Goal: Navigation & Orientation: Understand site structure

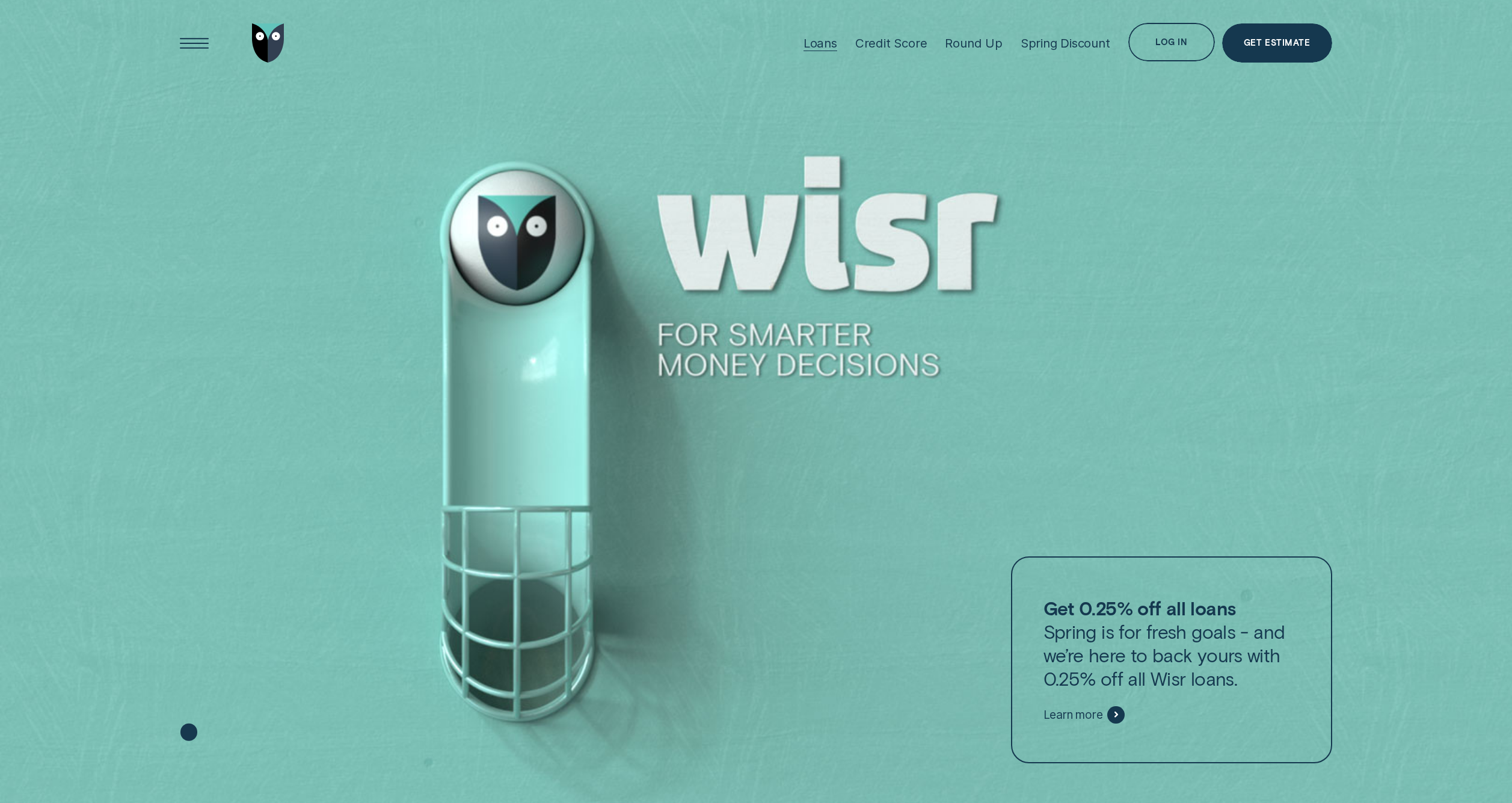
click at [817, 47] on div "Loans" at bounding box center [820, 43] width 34 height 15
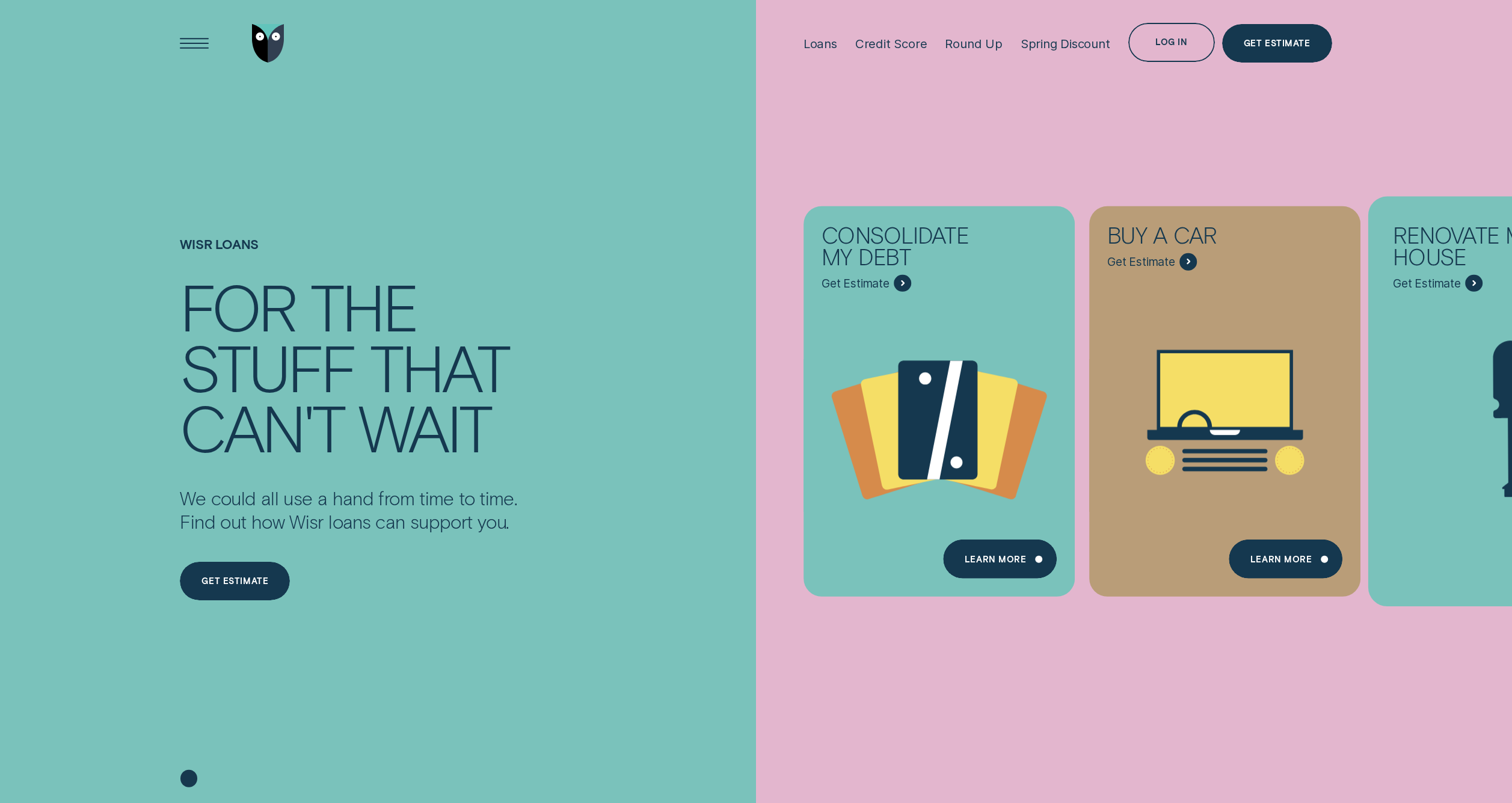
click at [1465, 224] on div "Renovate My House" at bounding box center [1479, 249] width 173 height 50
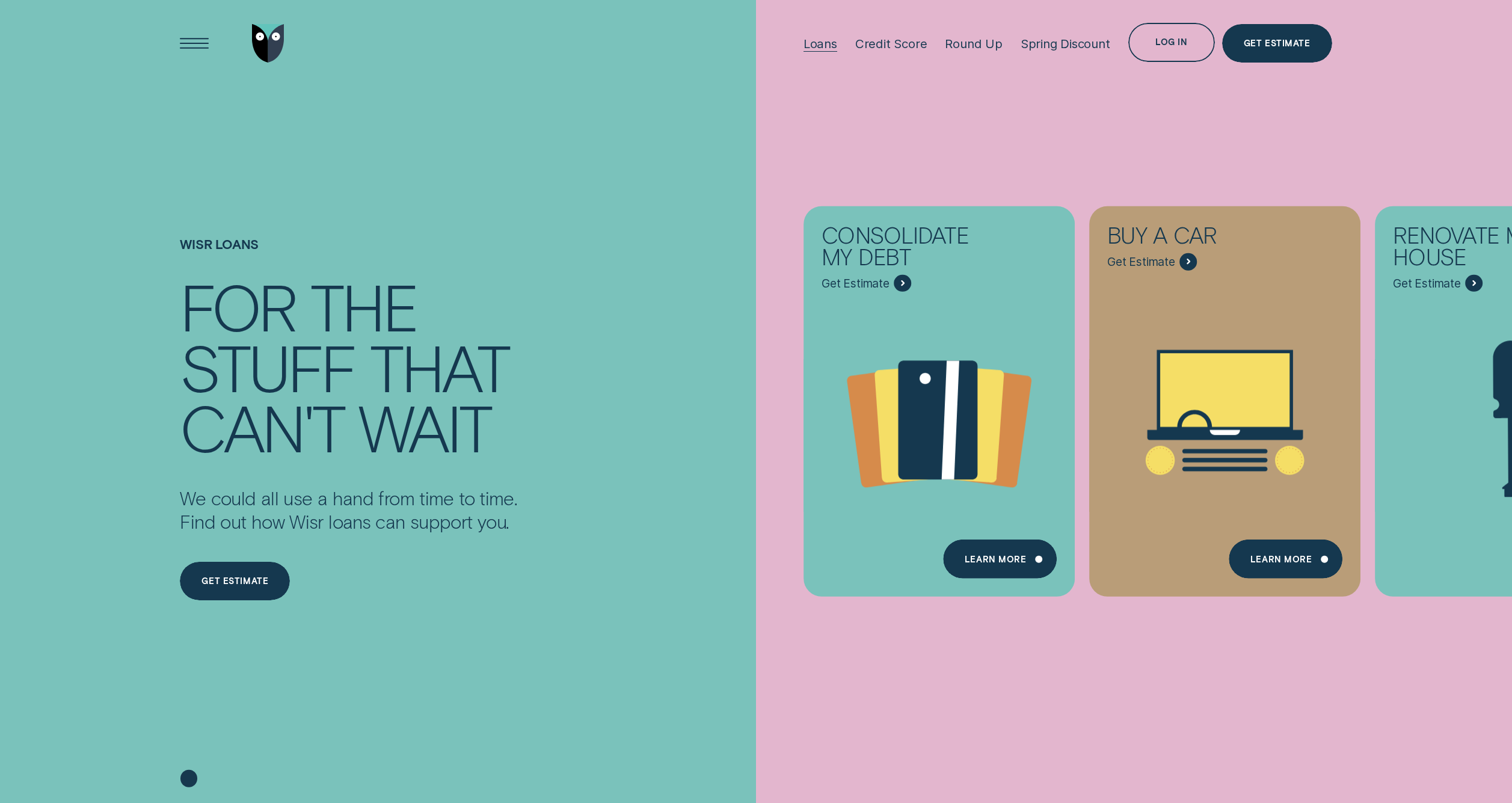
click at [818, 45] on div "Loans" at bounding box center [820, 43] width 34 height 15
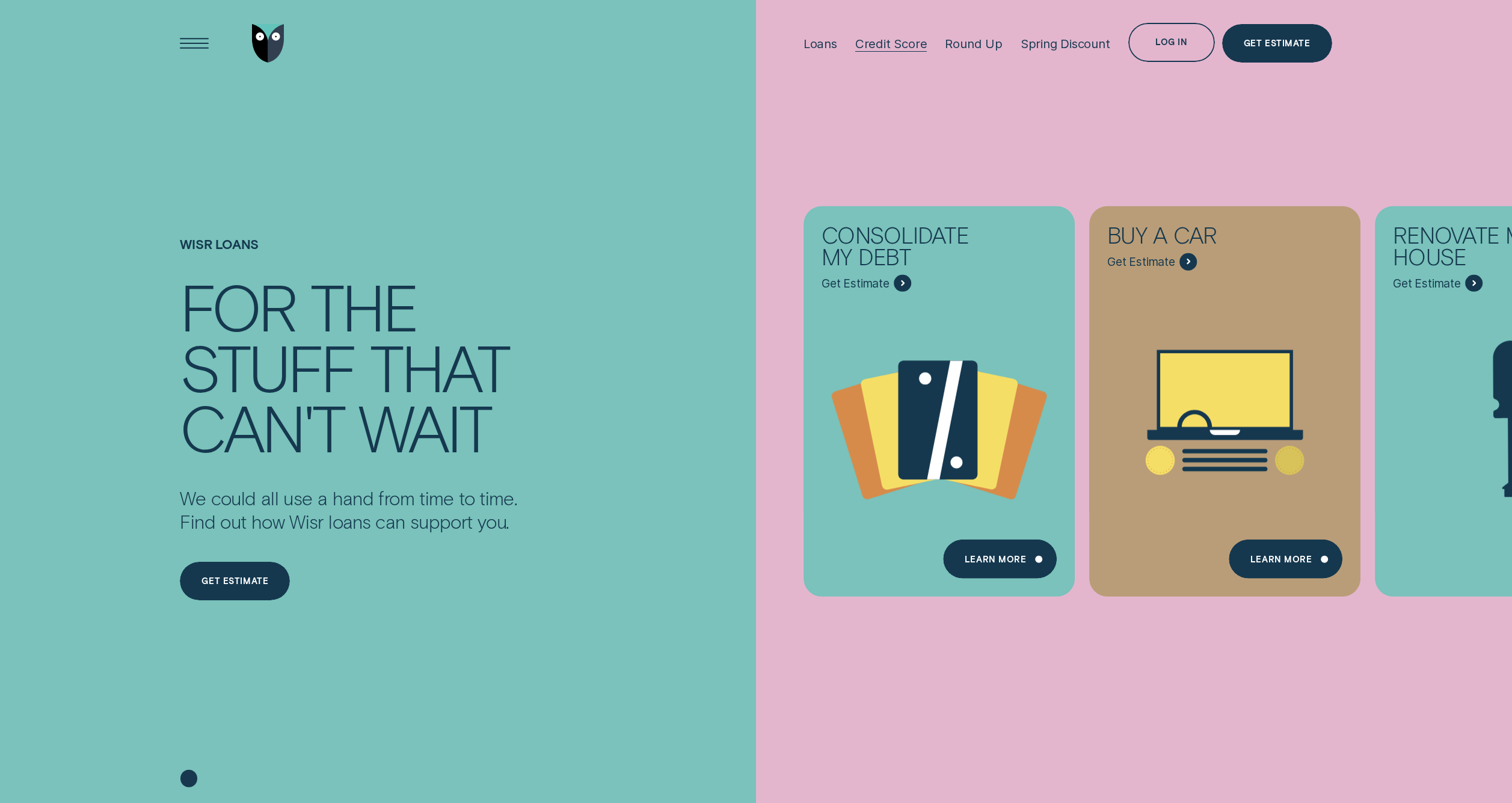
click at [872, 42] on div "Credit Score" at bounding box center [891, 43] width 72 height 15
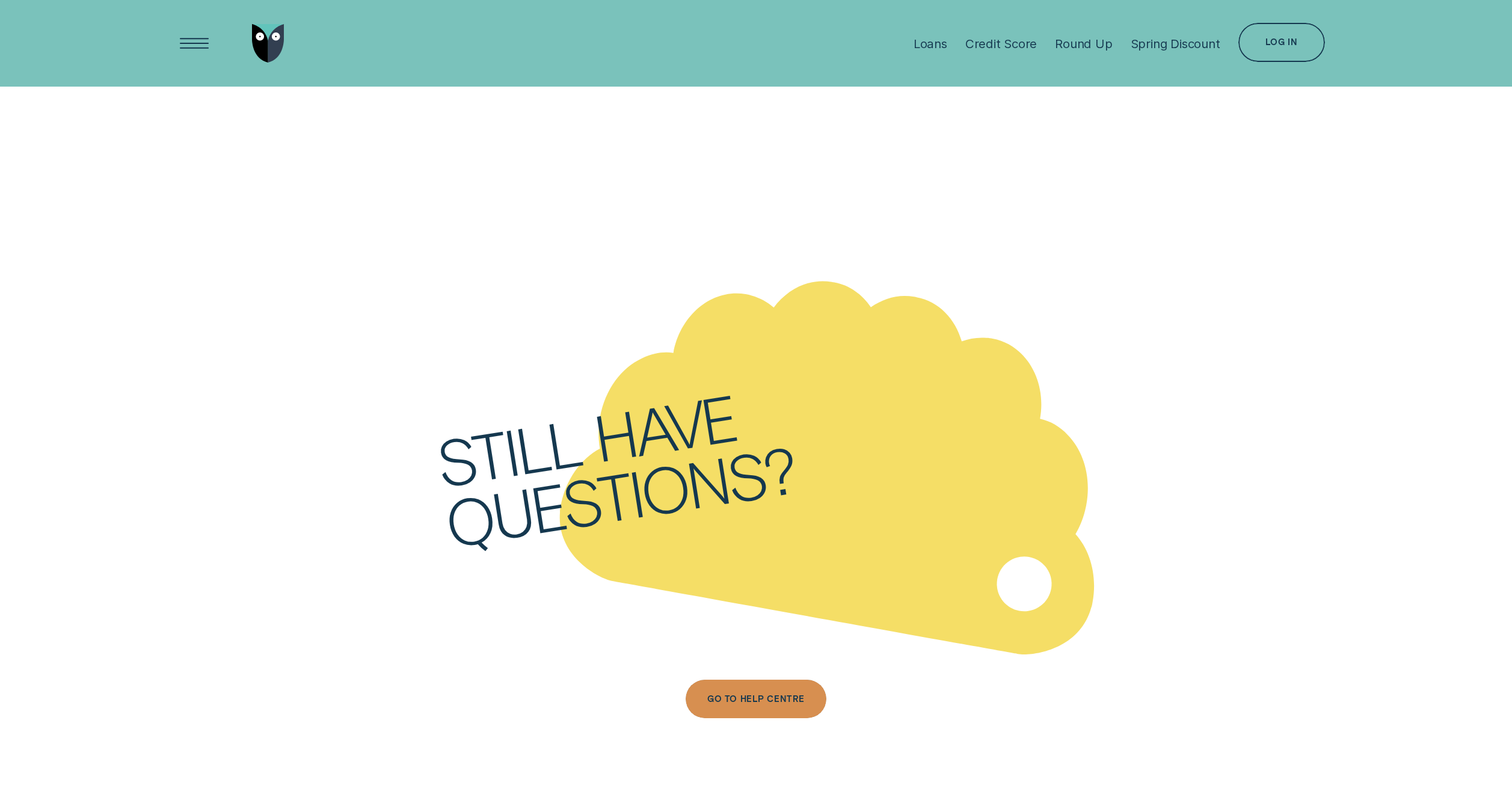
scroll to position [6227, 0]
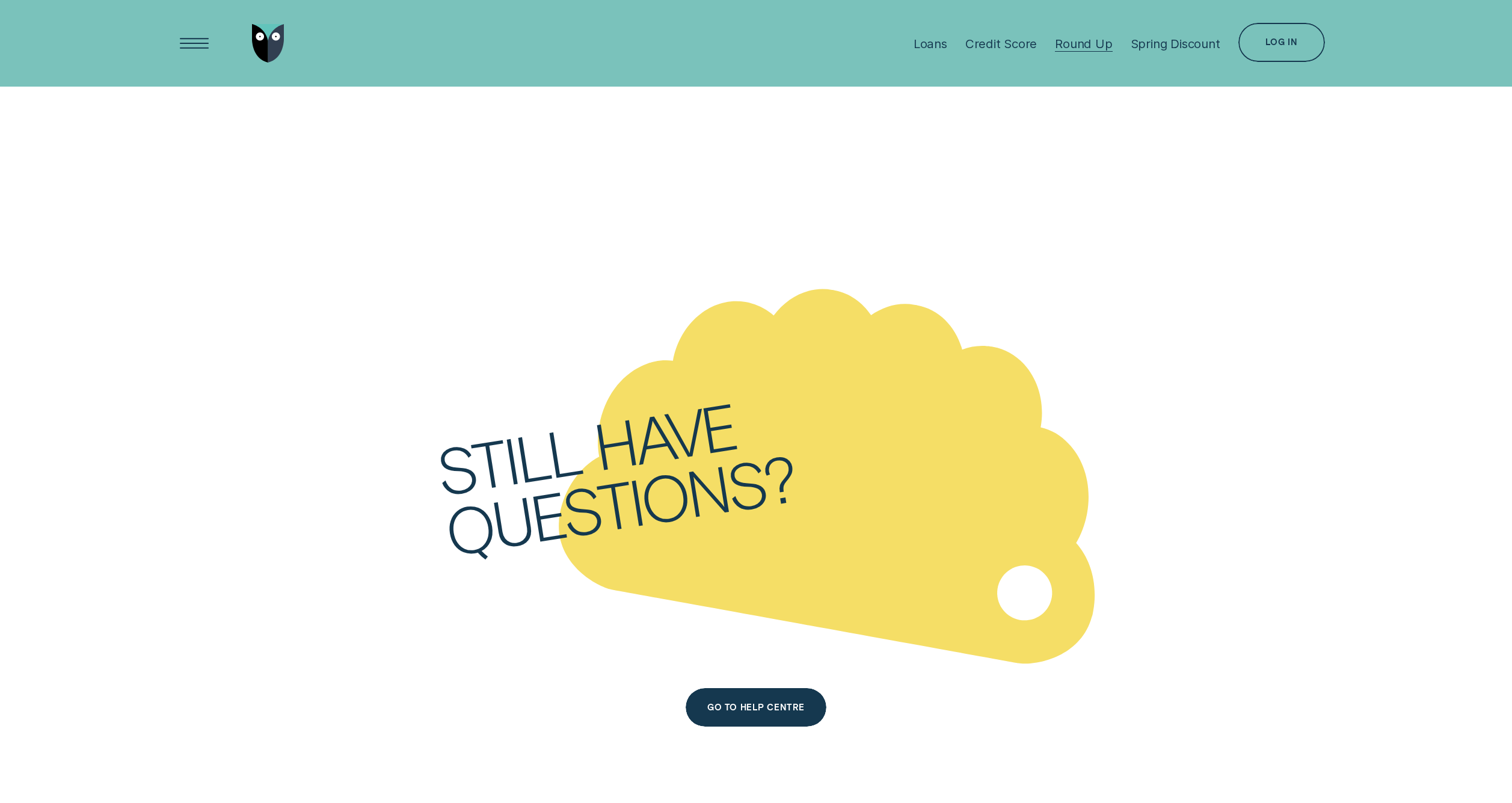
click at [1082, 48] on div "Round Up" at bounding box center [1084, 43] width 57 height 15
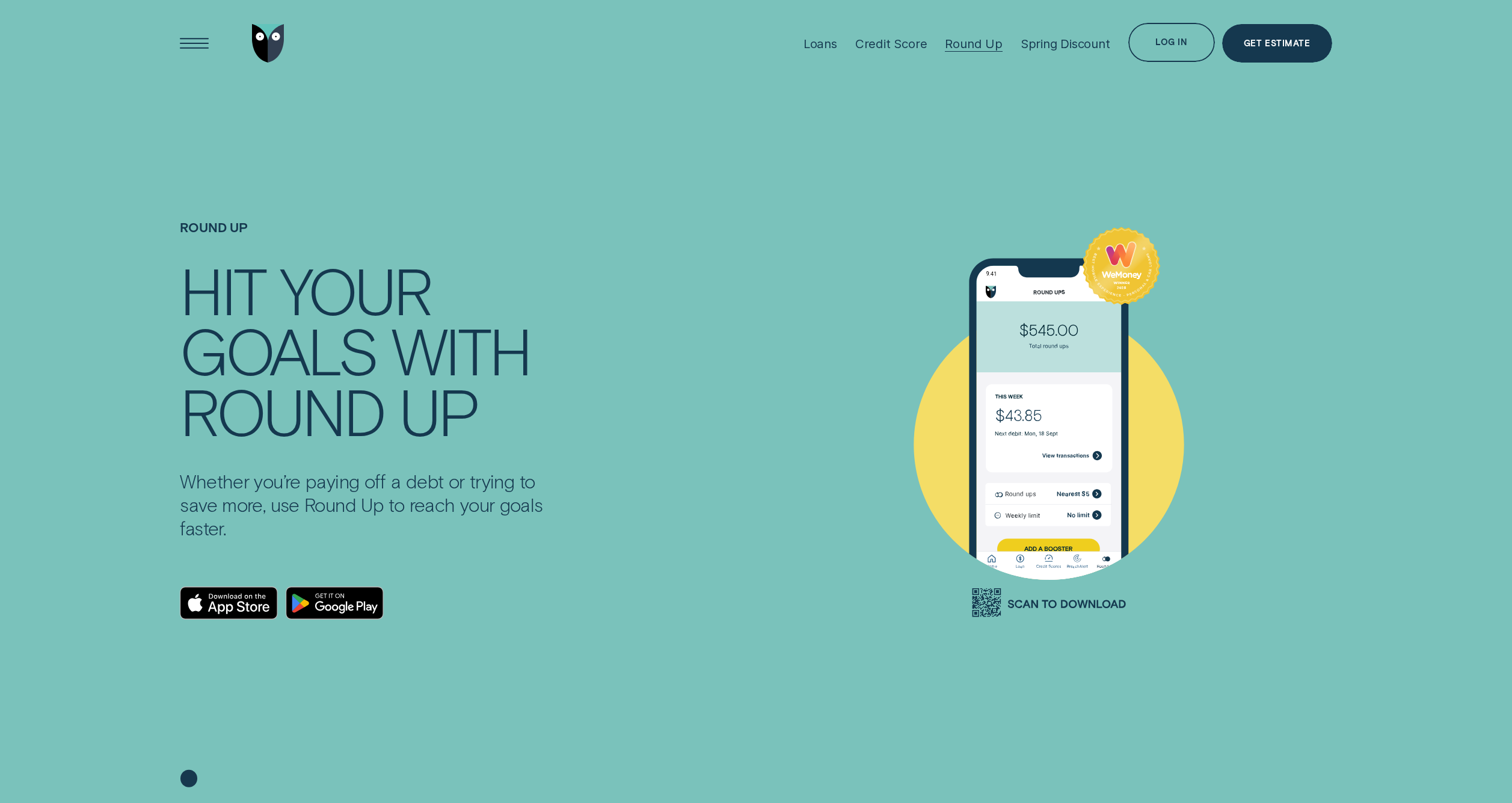
click at [971, 44] on div "Round Up" at bounding box center [974, 43] width 57 height 15
click at [1043, 47] on div "Spring Discount" at bounding box center [1065, 43] width 90 height 15
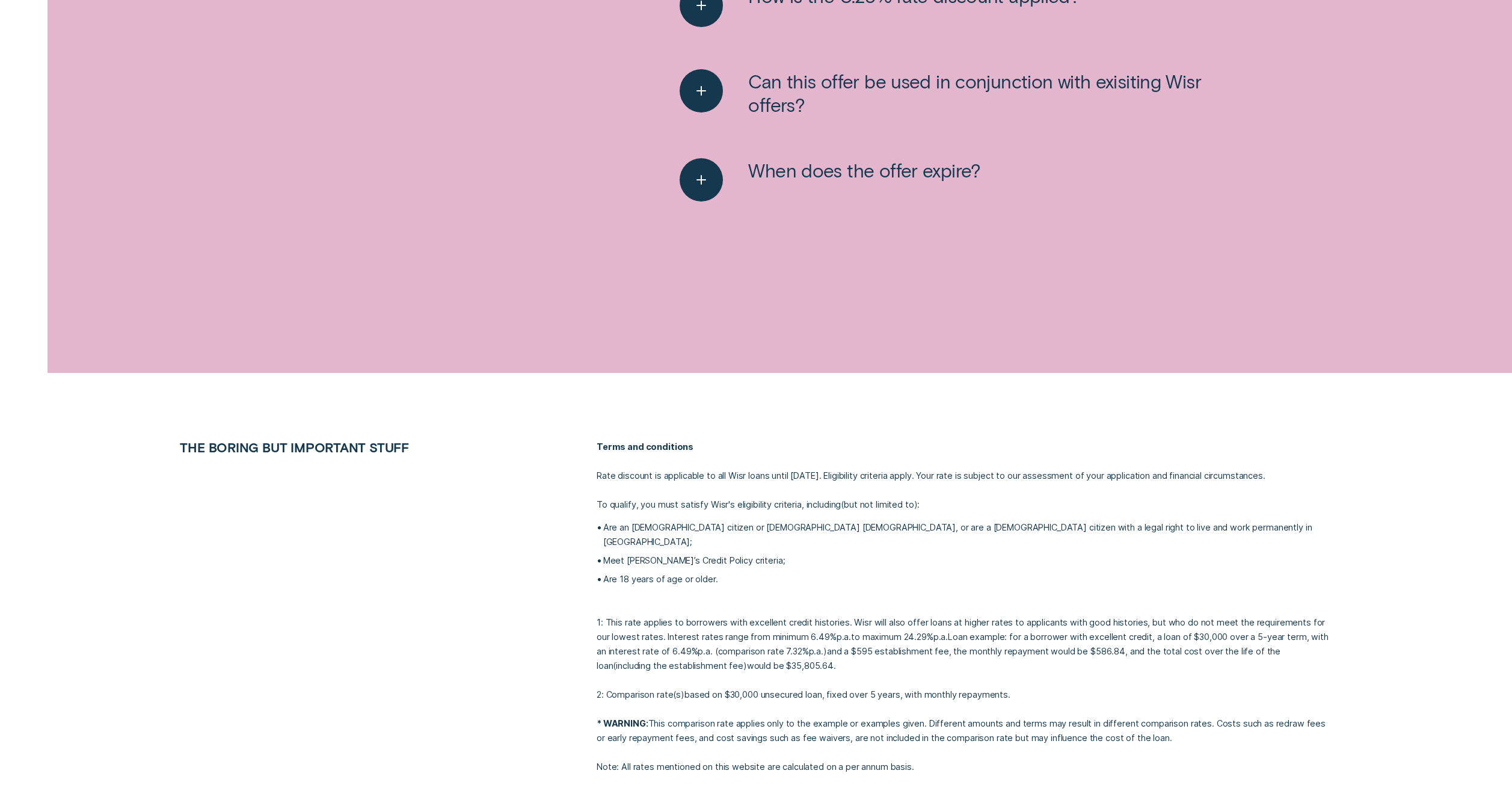
scroll to position [2674, 0]
